Goal: Information Seeking & Learning: Learn about a topic

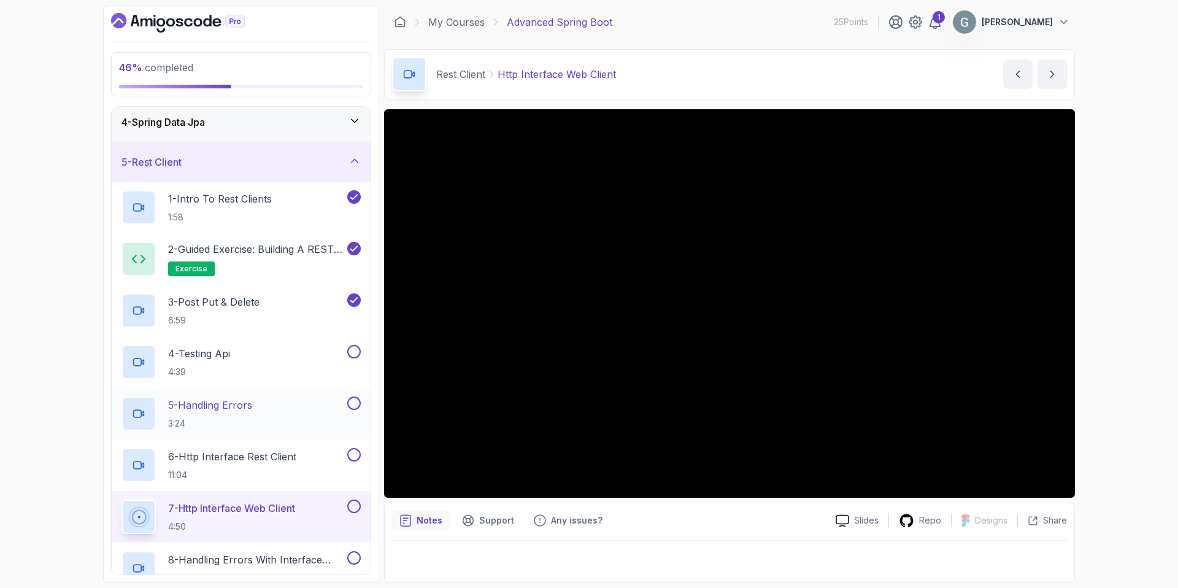
scroll to position [117, 0]
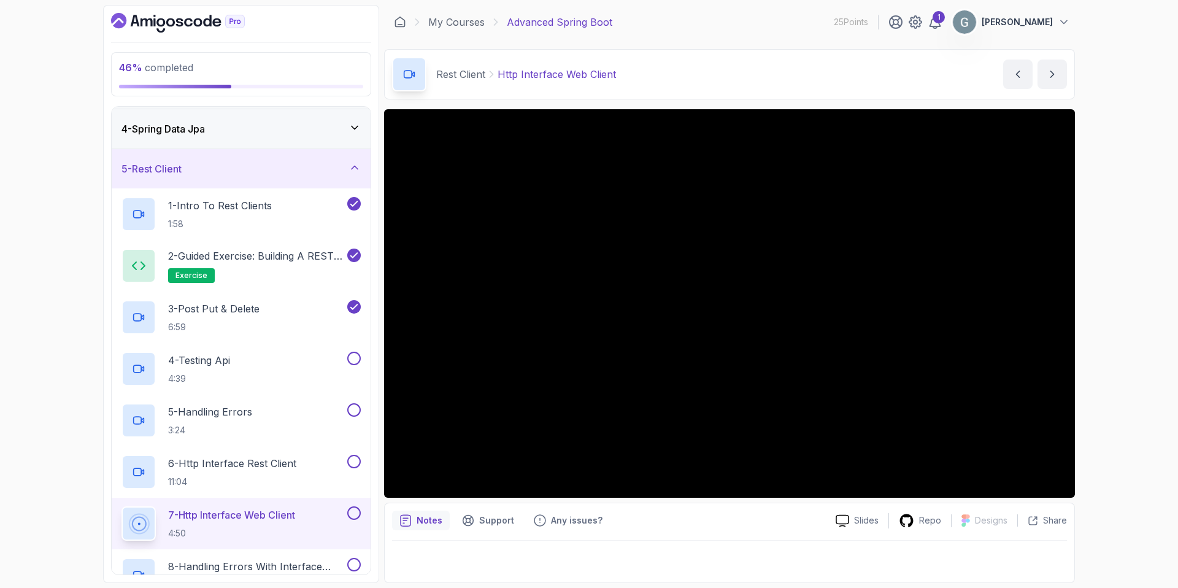
click at [356, 166] on icon at bounding box center [354, 167] width 12 height 12
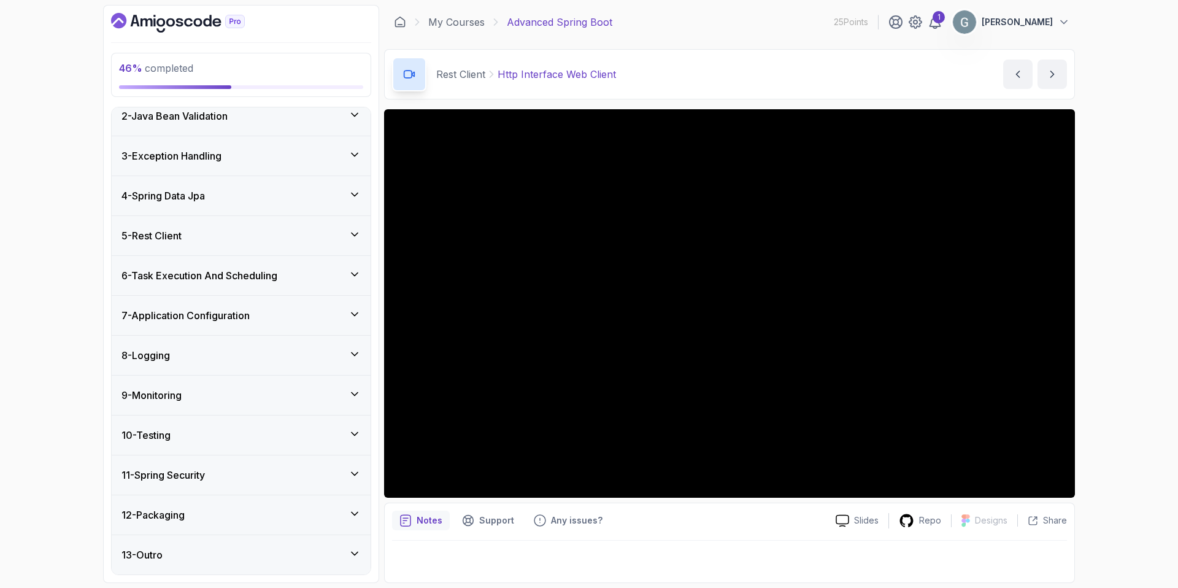
scroll to position [51, 0]
click at [348, 233] on icon at bounding box center [354, 234] width 12 height 12
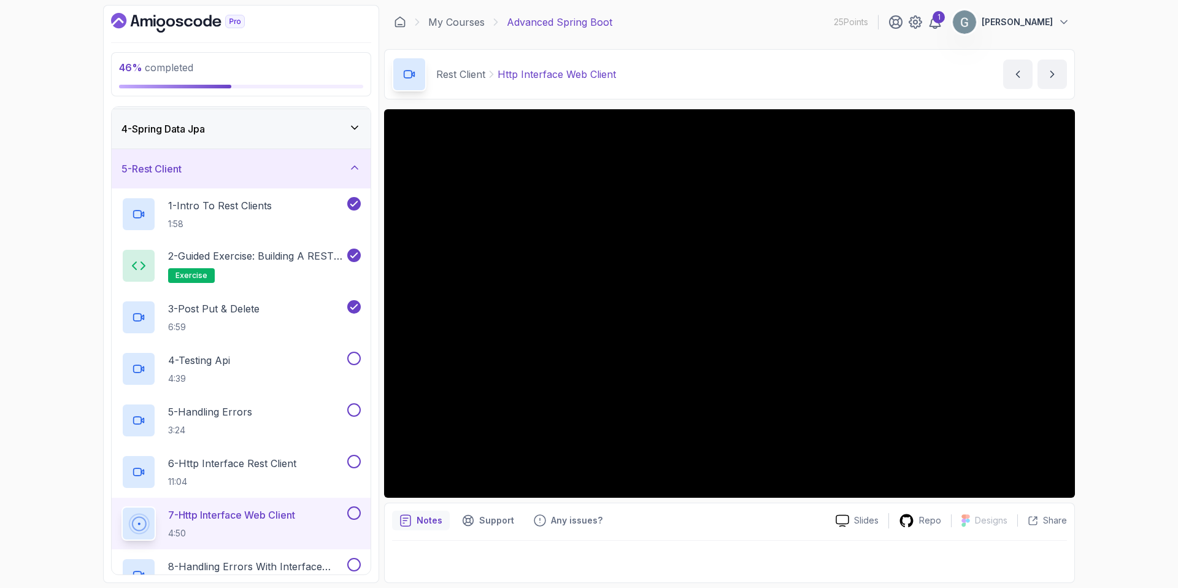
scroll to position [117, 0]
click at [224, 205] on p "1 - Intro To Rest Clients" at bounding box center [220, 205] width 104 height 15
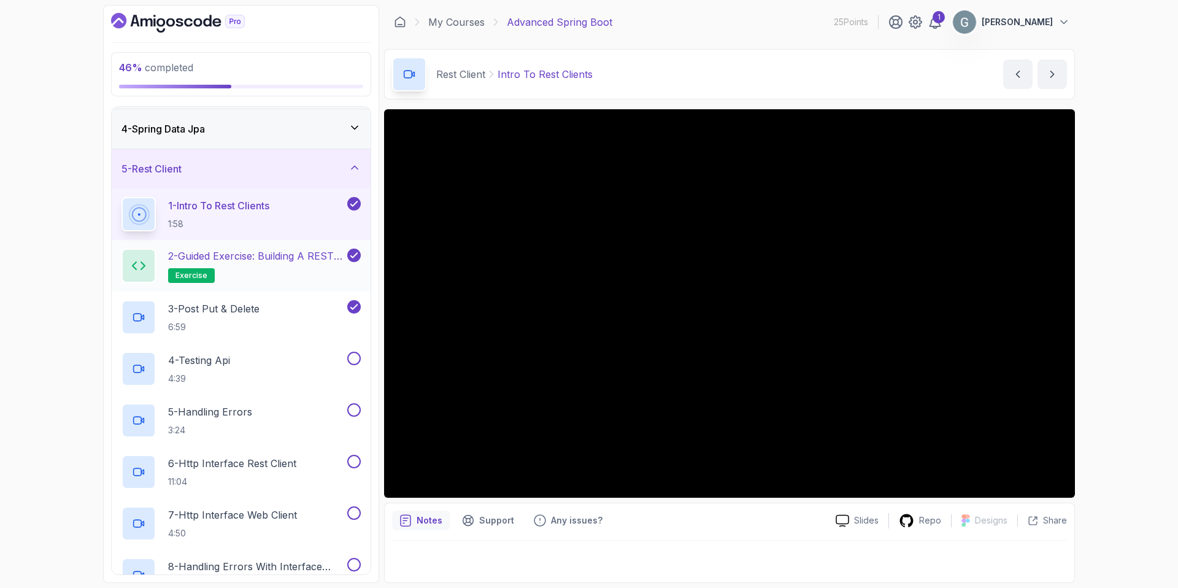
click at [251, 262] on p "2 - Guided Exercise: Building a REST Client" at bounding box center [256, 255] width 177 height 15
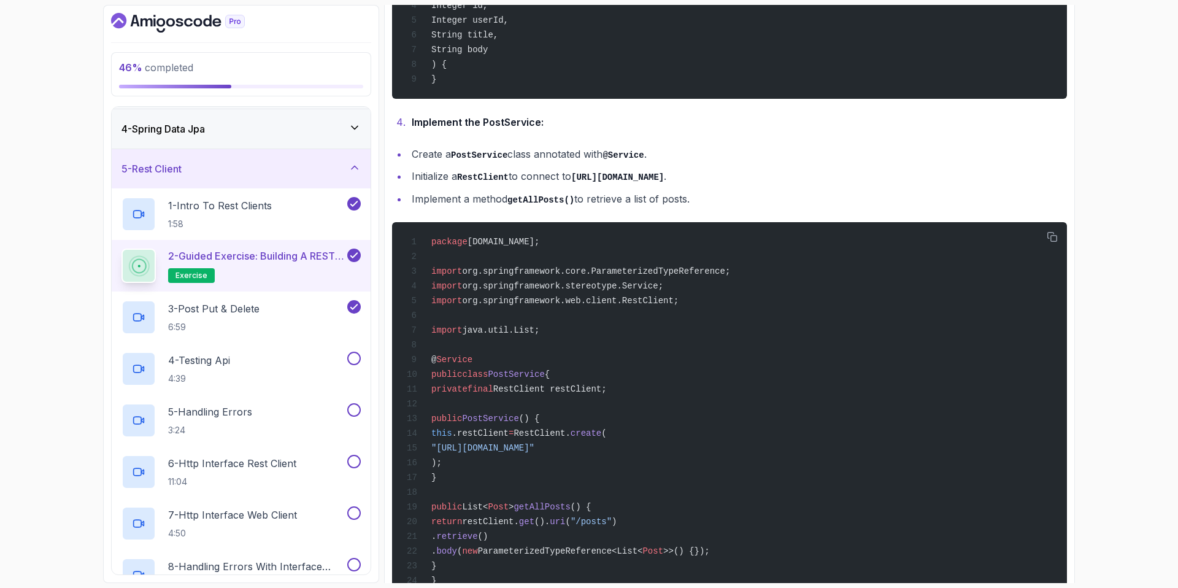
scroll to position [623, 0]
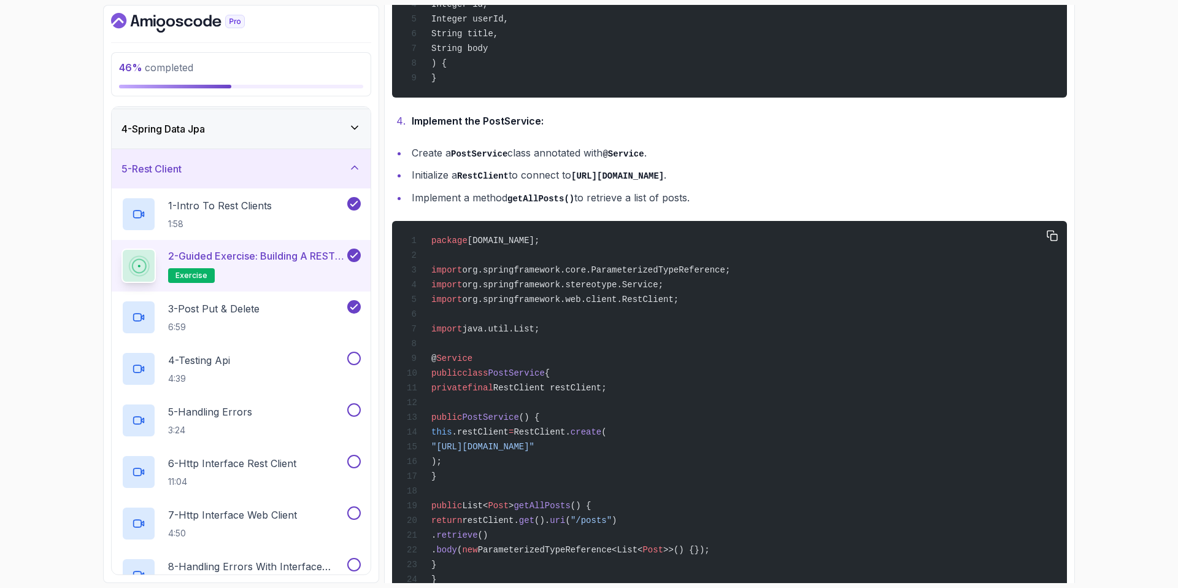
drag, startPoint x: 515, startPoint y: 445, endPoint x: 738, endPoint y: 443, distance: 222.7
click at [738, 443] on div "package [DOMAIN_NAME]; import org.springframework.core.ParameterizedTypeReferen…" at bounding box center [729, 409] width 655 height 363
copy span ""[URL][DOMAIN_NAME]""
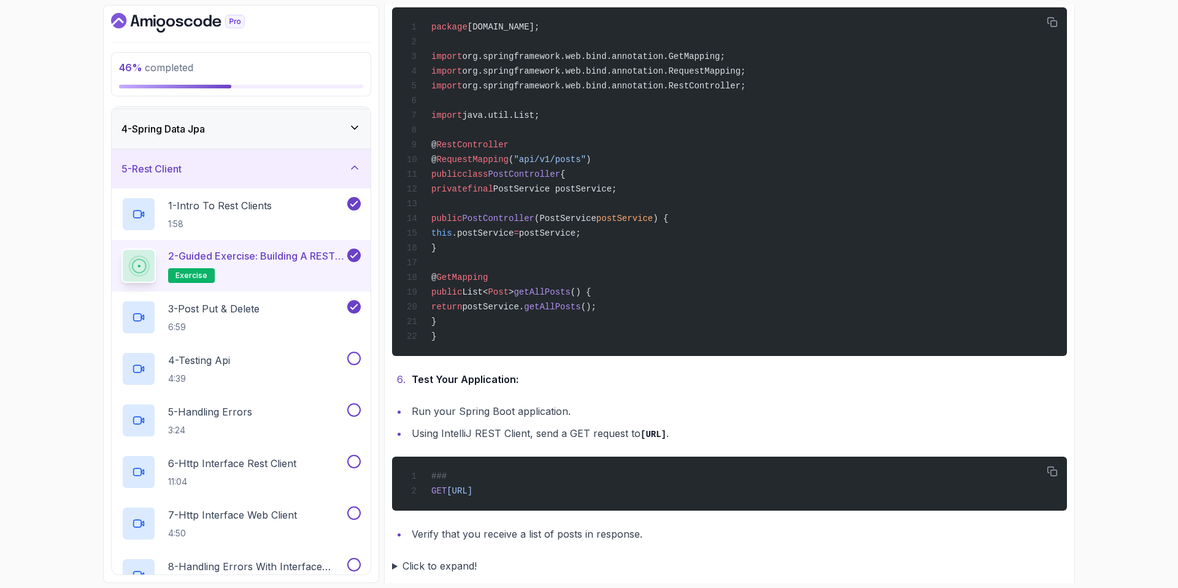
scroll to position [1351, 0]
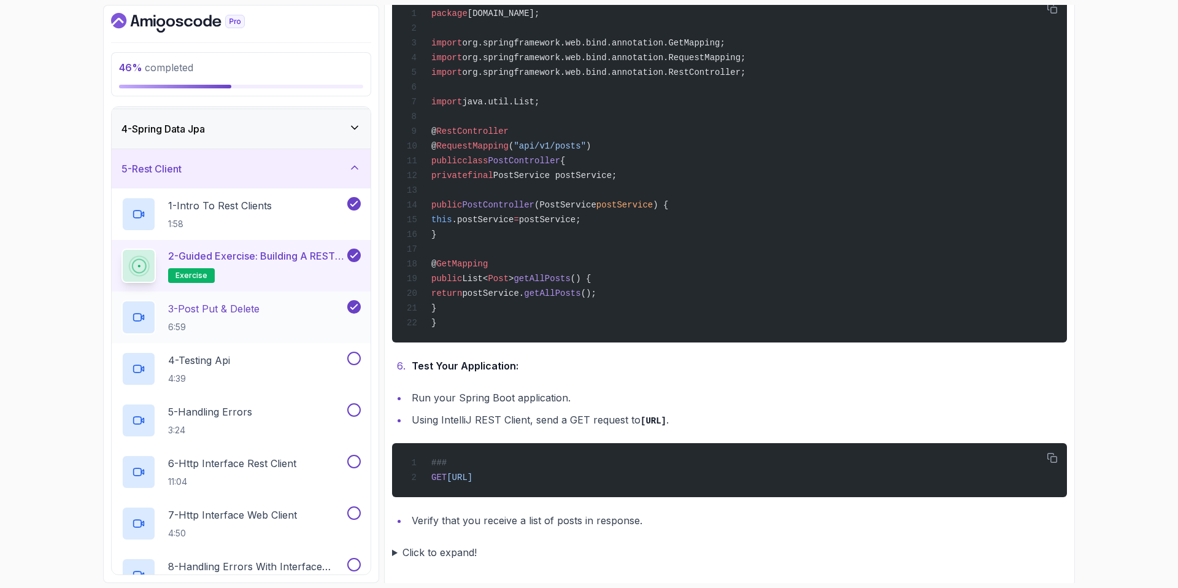
click at [226, 312] on p "3 - Post Put & Delete" at bounding box center [213, 308] width 91 height 15
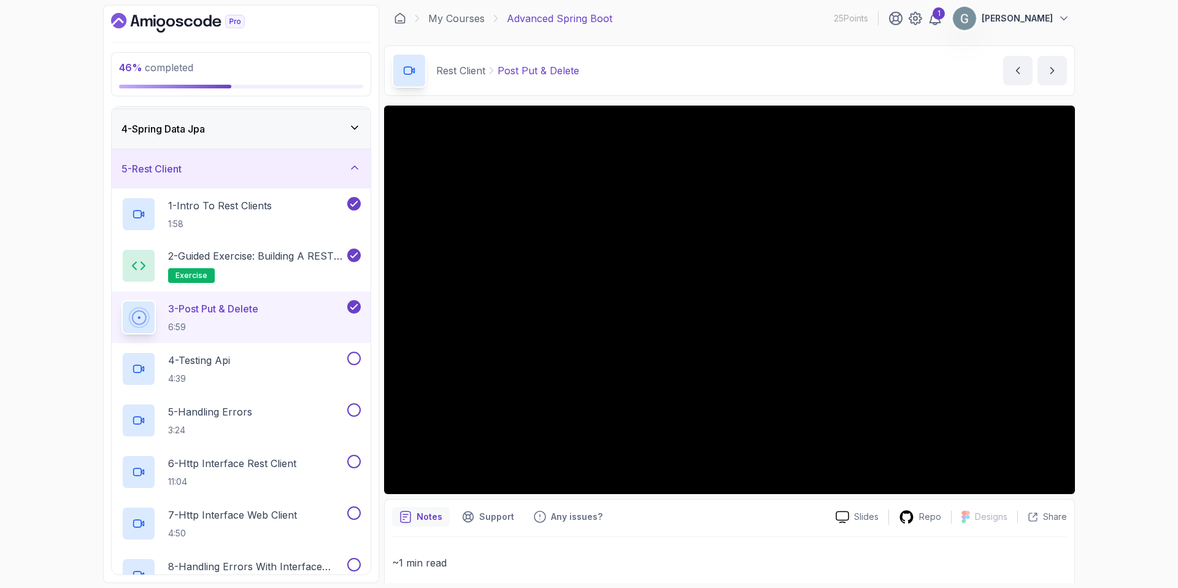
scroll to position [103, 0]
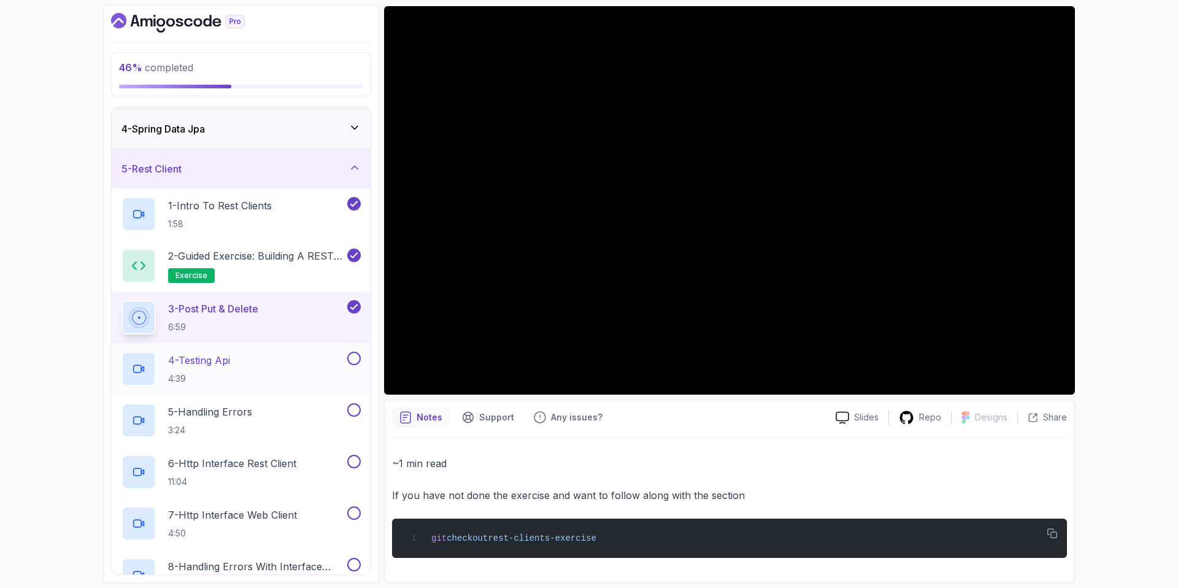
click at [230, 361] on p "4 - Testing Api" at bounding box center [199, 360] width 62 height 15
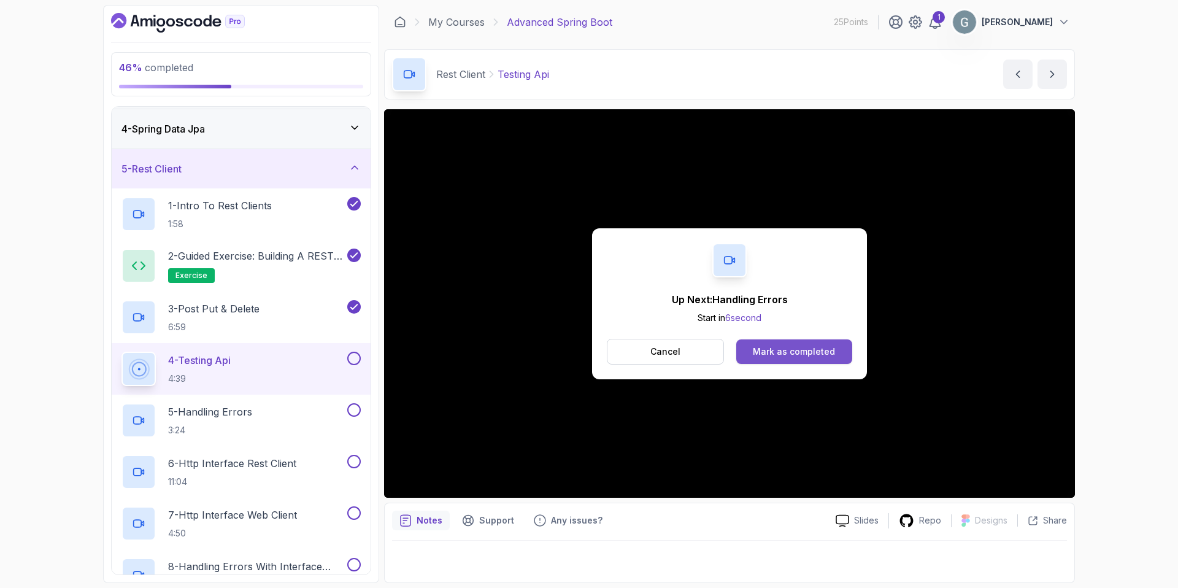
click at [780, 355] on div "Mark as completed" at bounding box center [794, 351] width 82 height 12
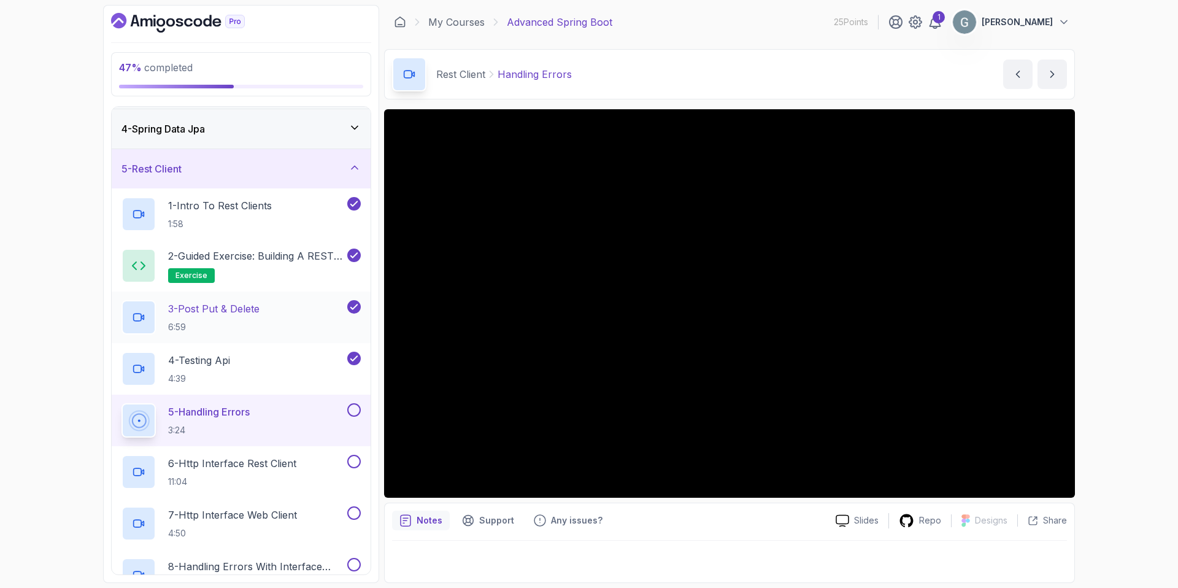
click at [244, 310] on p "3 - Post Put & Delete" at bounding box center [213, 308] width 91 height 15
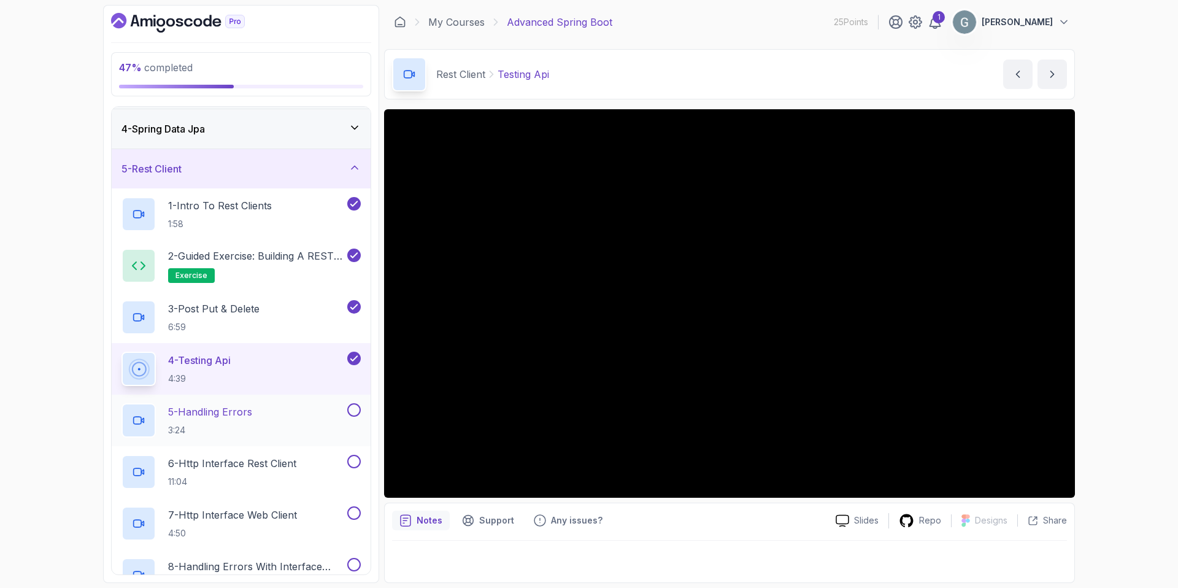
click at [229, 414] on p "5 - Handling Errors" at bounding box center [210, 411] width 84 height 15
